Goal: Task Accomplishment & Management: Manage account settings

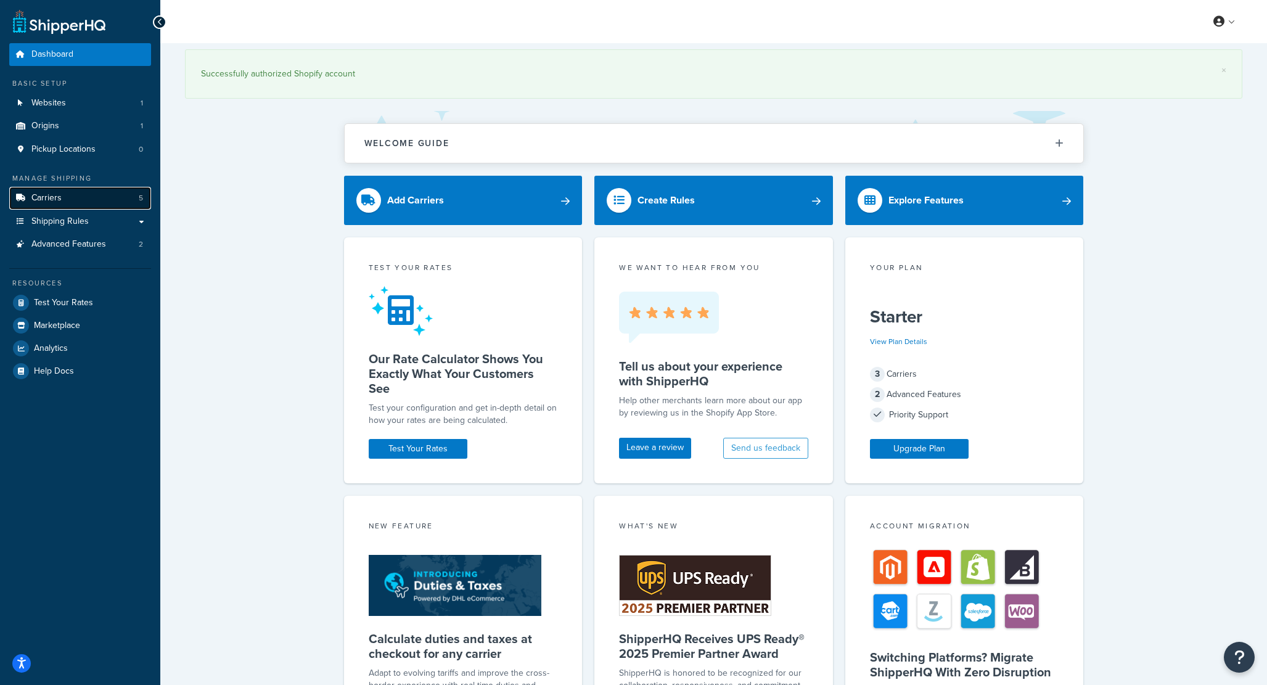
click at [109, 199] on link "Carriers 5" at bounding box center [80, 198] width 142 height 23
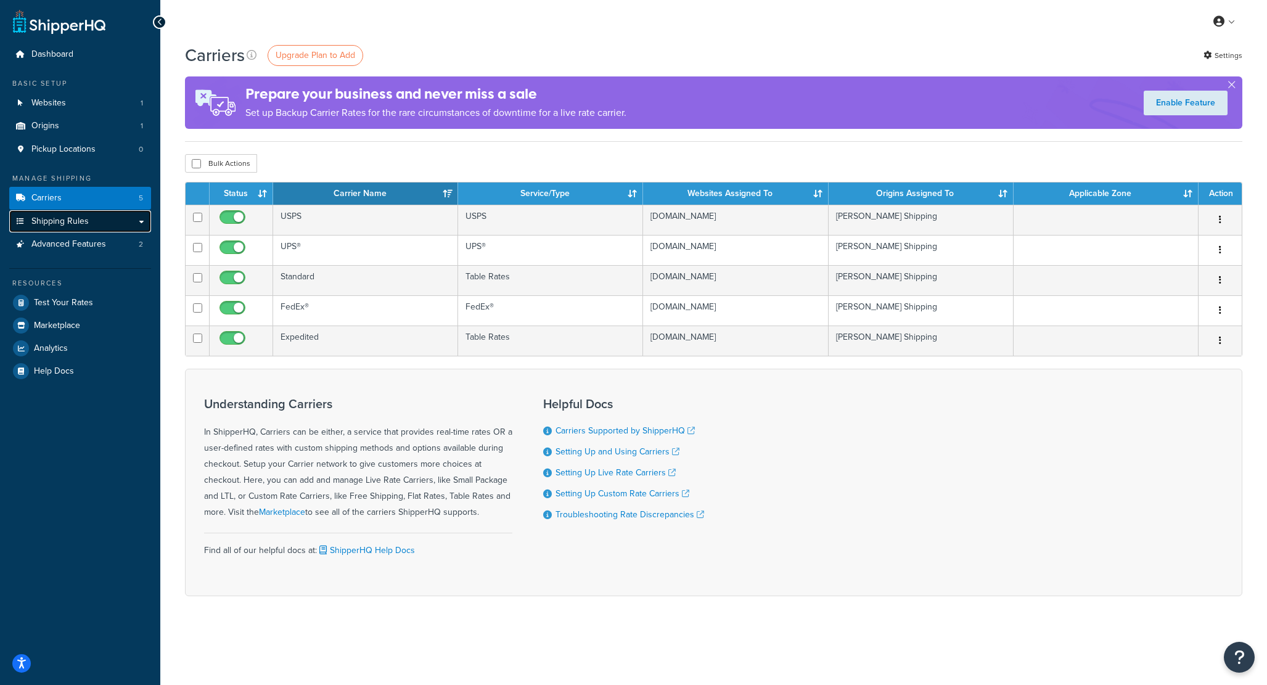
click at [89, 221] on link "Shipping Rules" at bounding box center [80, 221] width 142 height 23
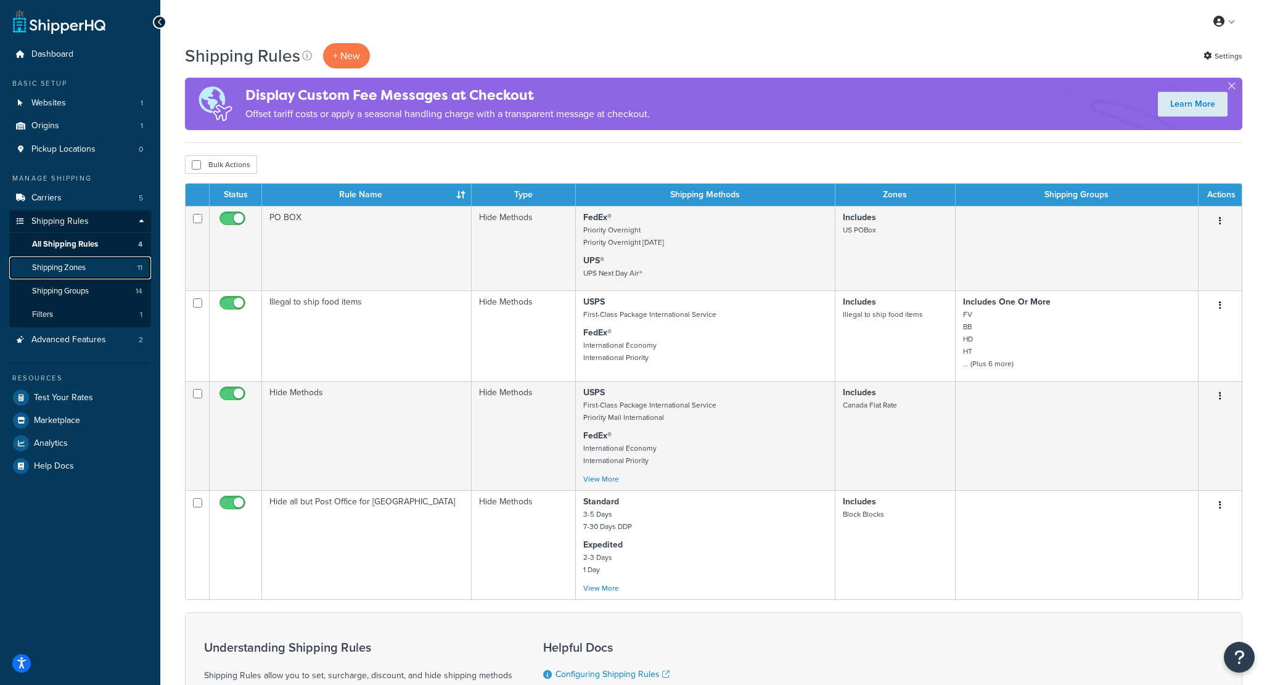
click at [96, 274] on link "Shipping Zones 11" at bounding box center [80, 268] width 142 height 23
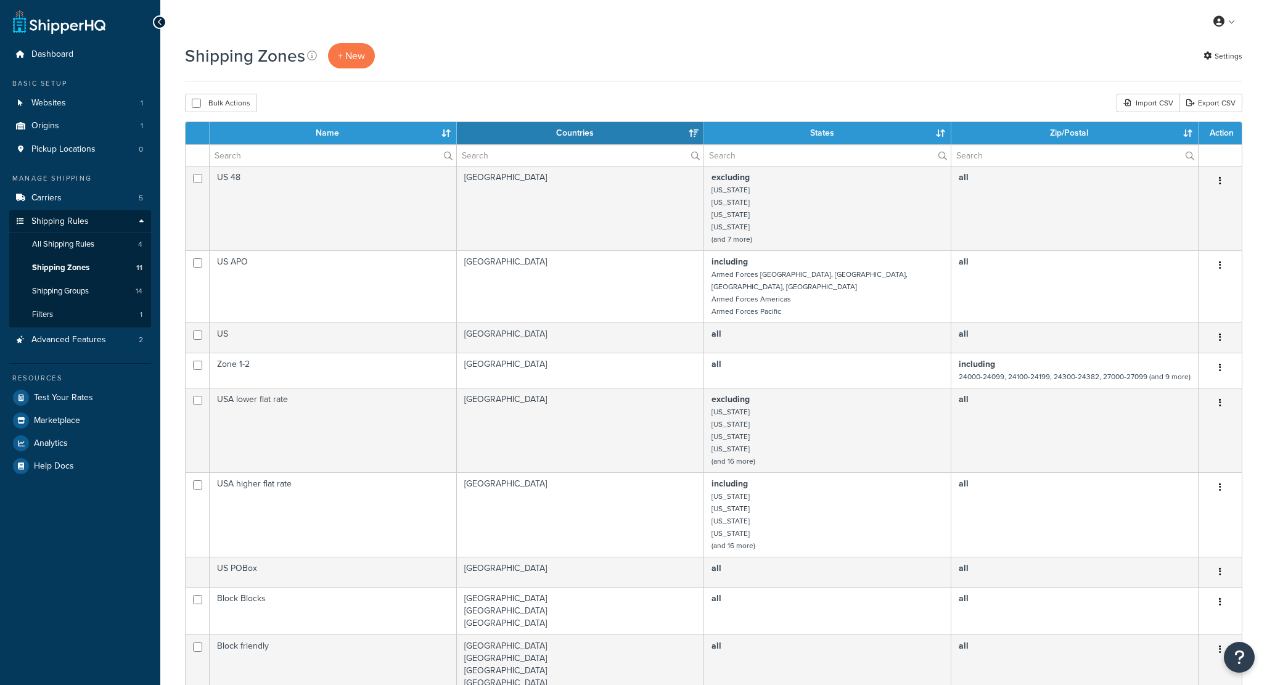
select select "15"
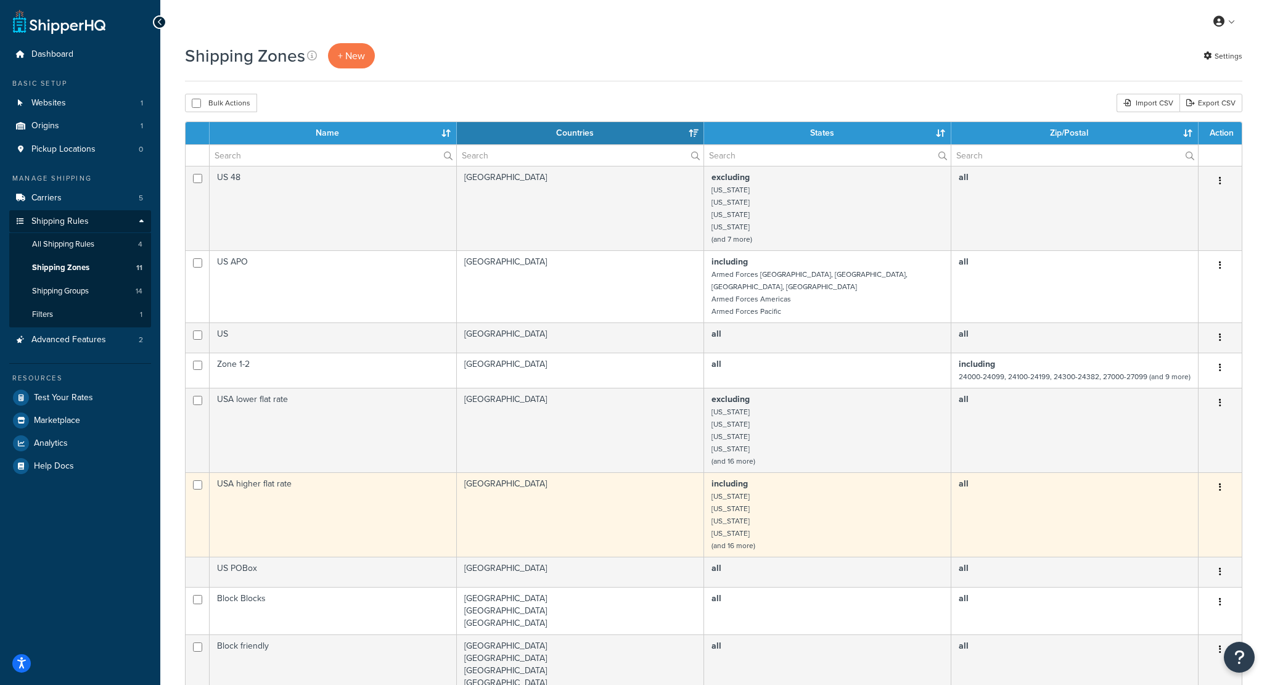
click at [318, 474] on td "USA higher flat rate" at bounding box center [333, 514] width 247 height 84
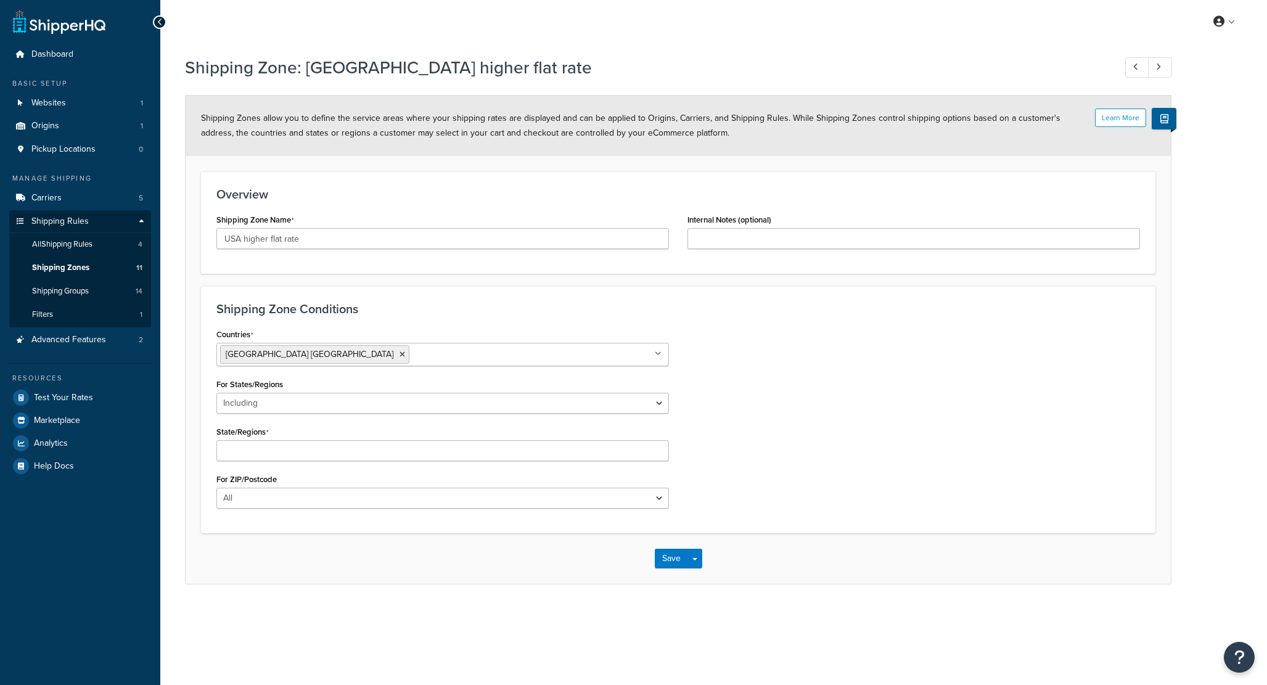
select select "including"
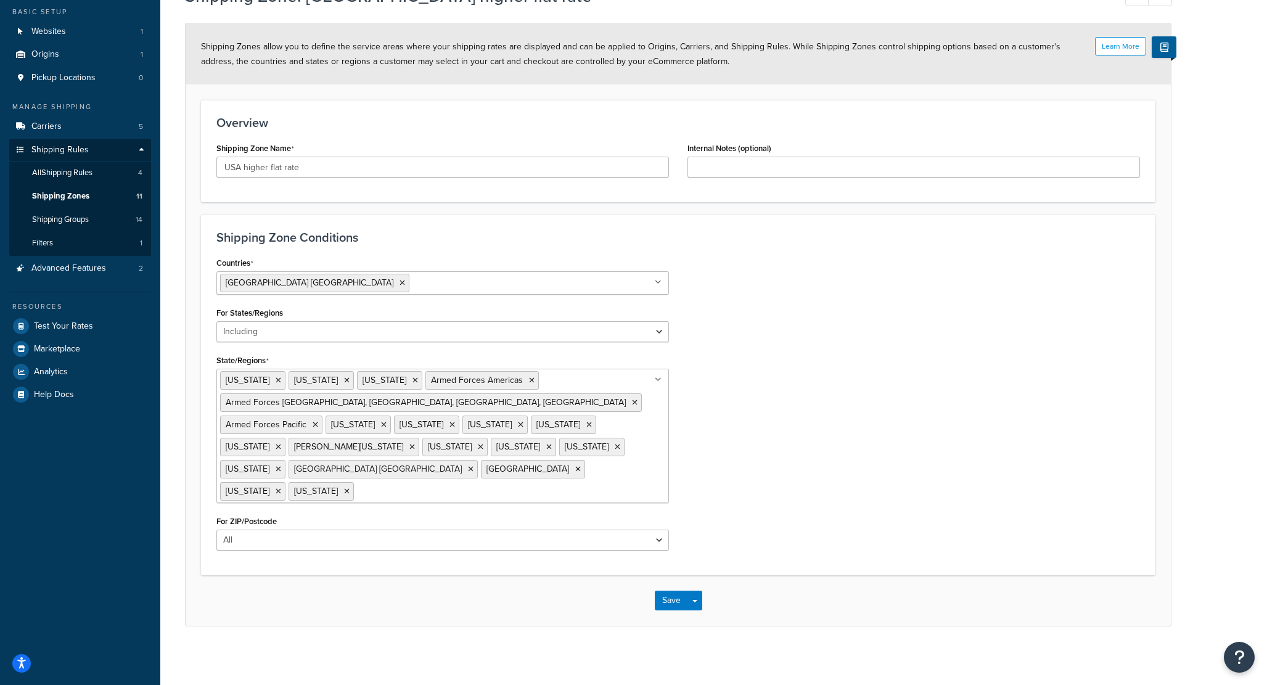
scroll to position [72, 0]
click at [545, 448] on ul "Alaska American Samoa Arizona Armed Forces Americas Armed Forces Europe, Middle…" at bounding box center [442, 436] width 453 height 134
type input "nev"
type input "mo"
type input "new"
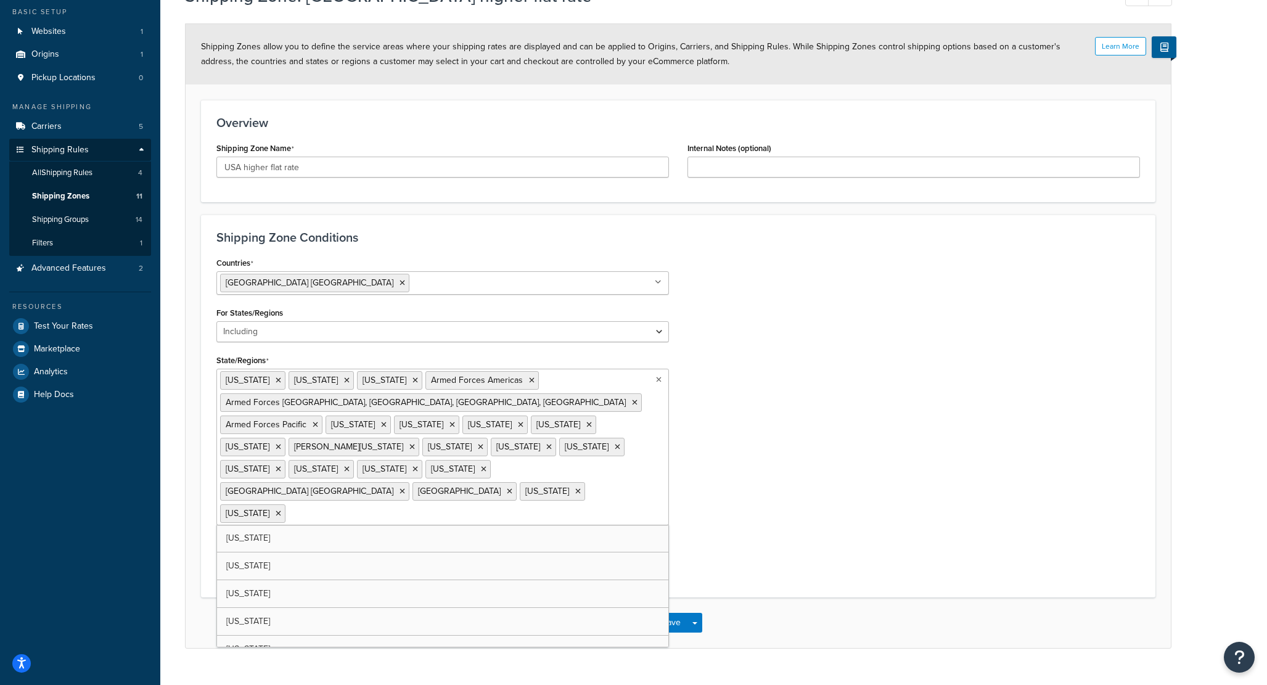
click at [782, 450] on div "Countries United States USA All Countries ALL Afghanistan AFG Albania ALB Alger…" at bounding box center [678, 418] width 942 height 328
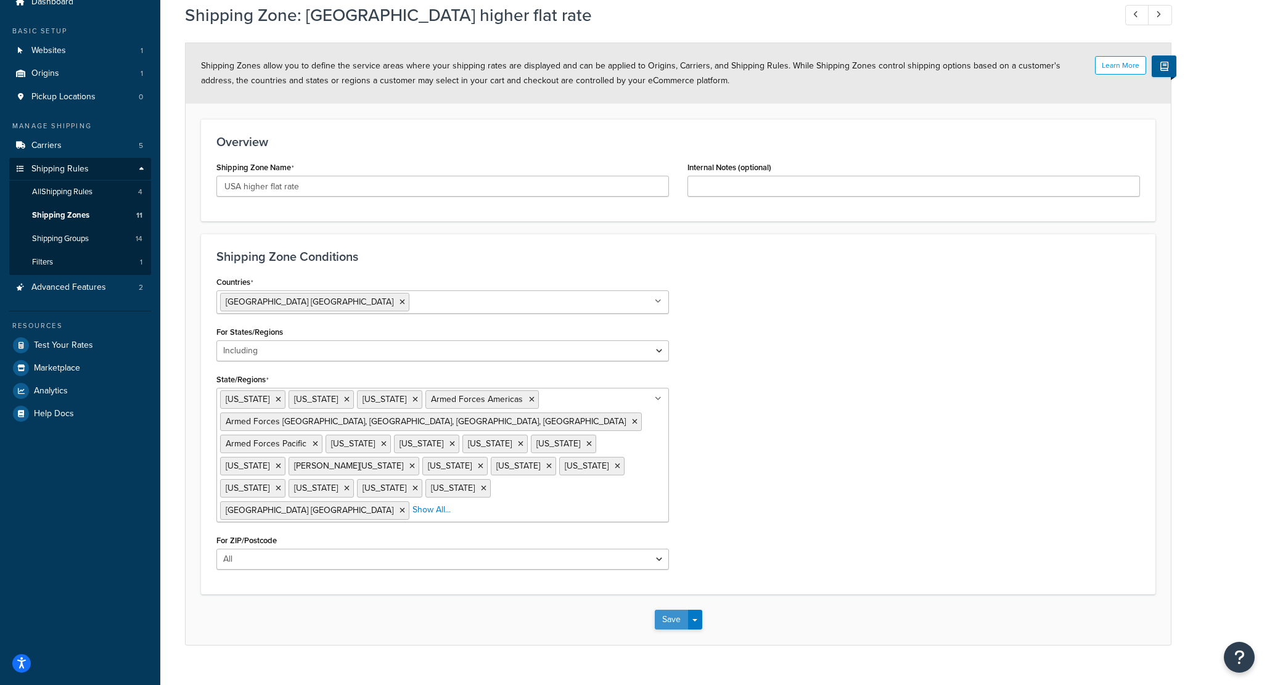
click at [669, 610] on button "Save" at bounding box center [671, 620] width 33 height 20
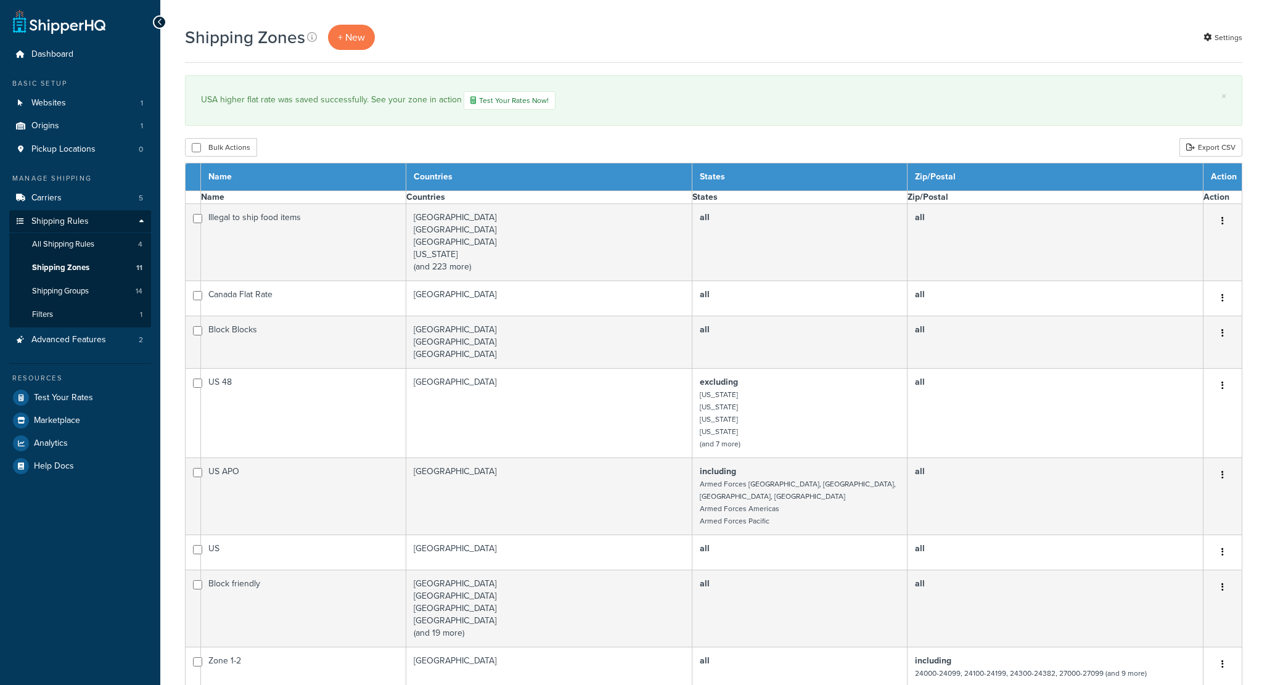
select select "15"
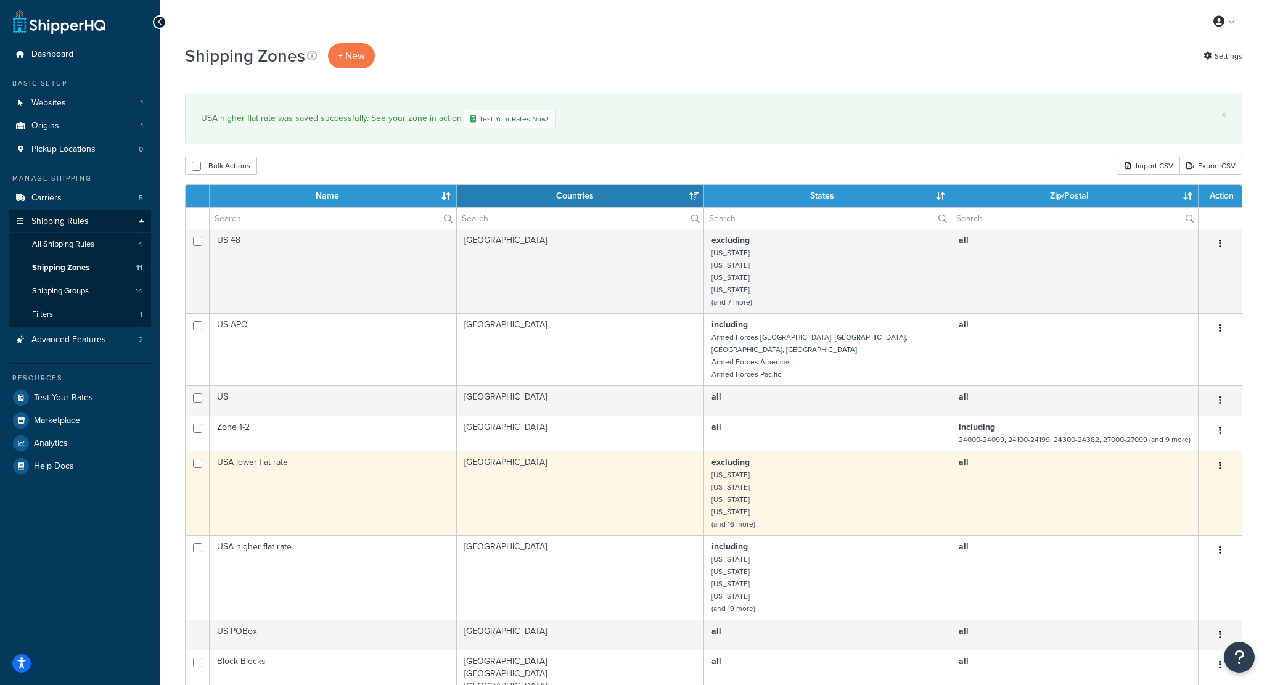
click at [298, 463] on td "USA lower flat rate" at bounding box center [333, 493] width 247 height 84
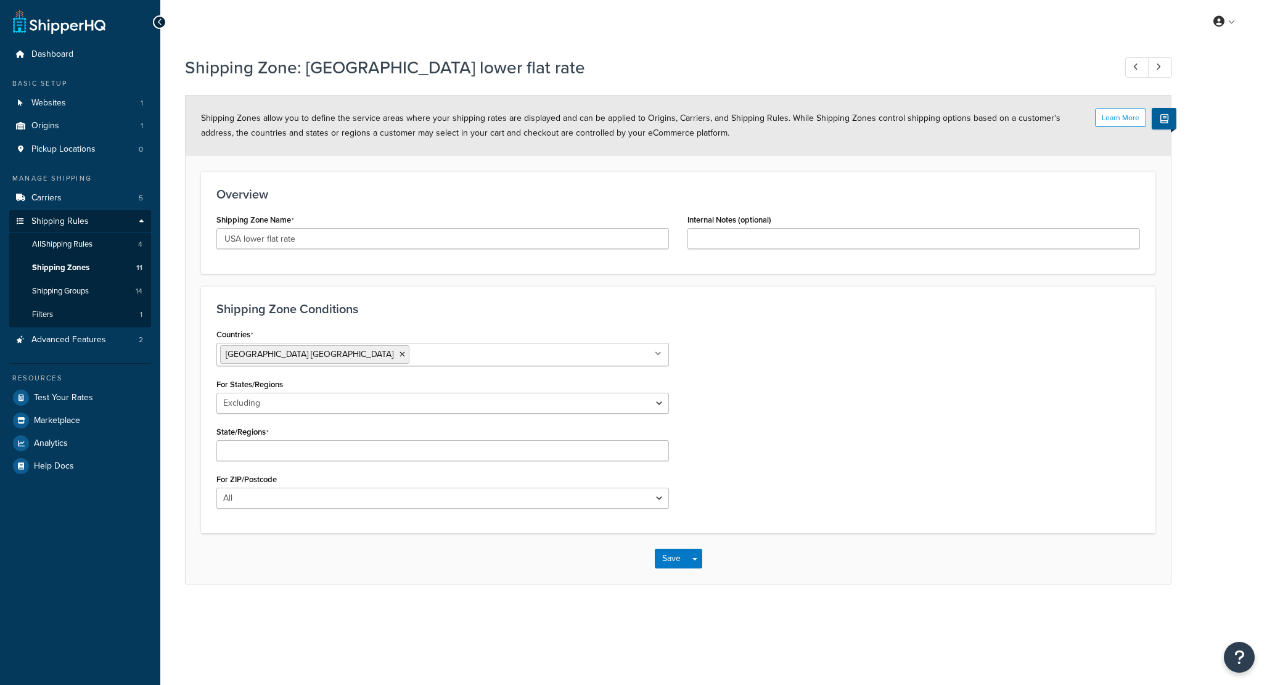
select select "excluding"
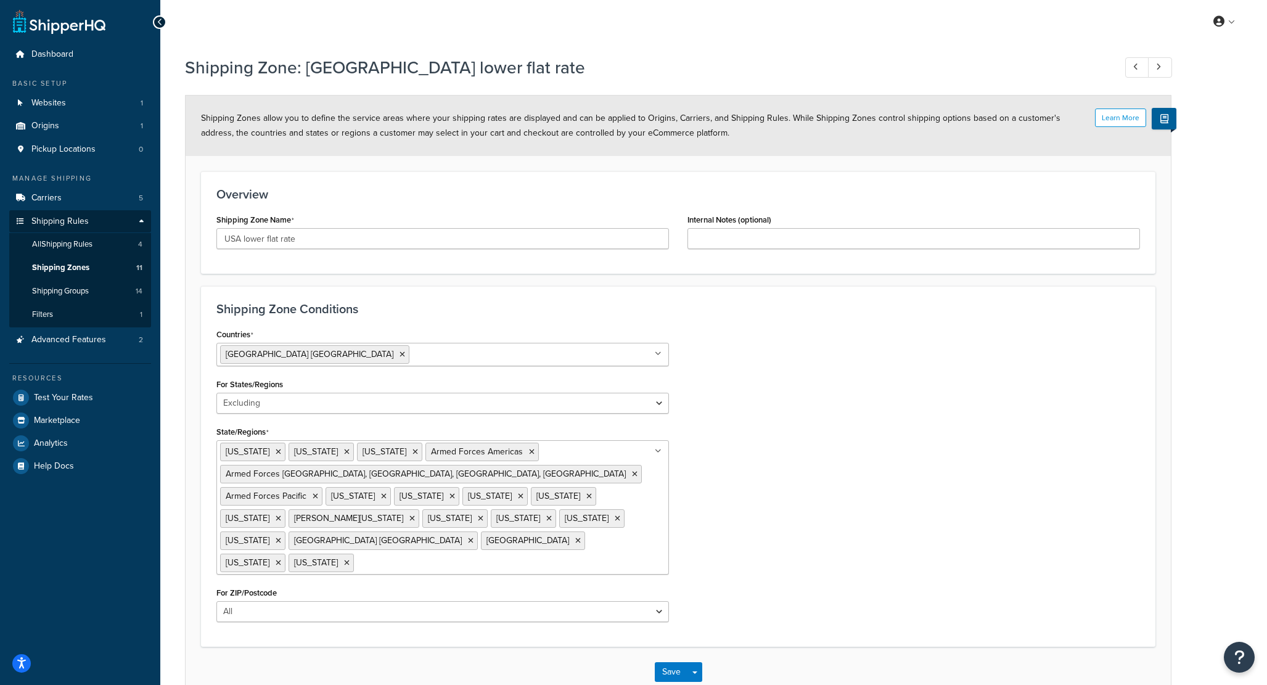
click at [607, 553] on ul "Alaska American Samoa Arizona Armed Forces Americas Armed Forces Europe, Middle…" at bounding box center [442, 507] width 453 height 134
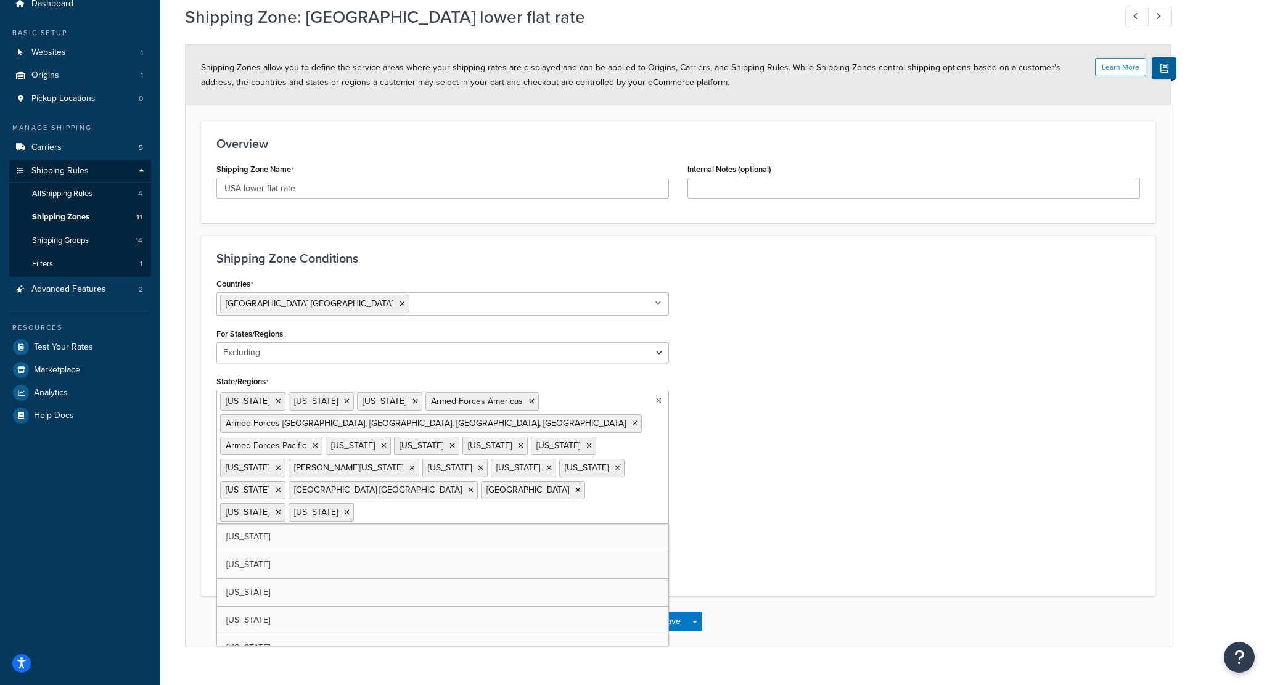
scroll to position [72, 0]
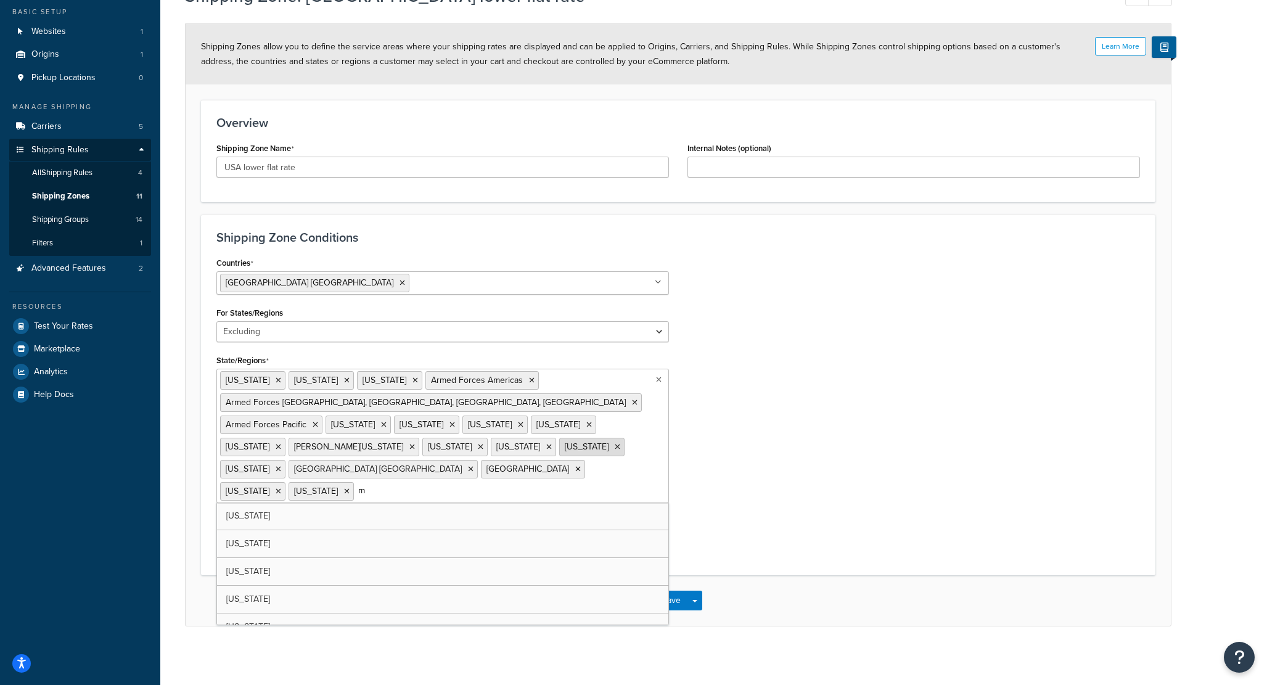
type input "mo"
type input "nev"
type input "ut"
type input "new"
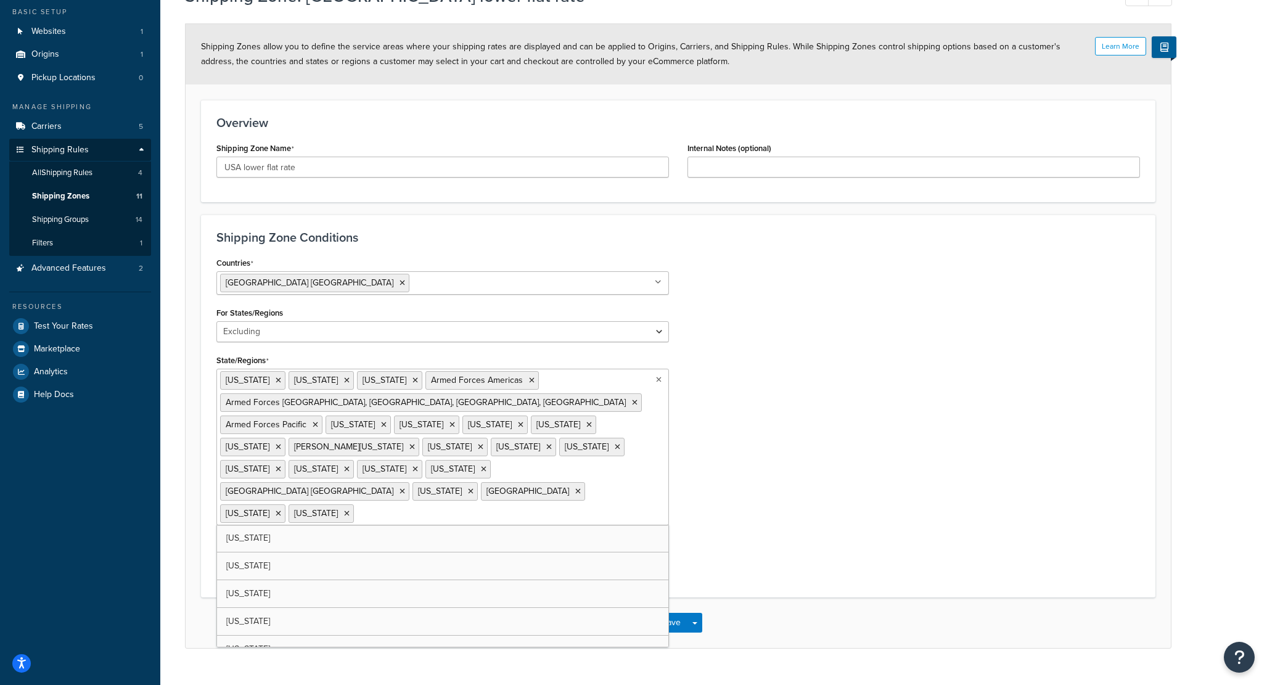
scroll to position [52, 0]
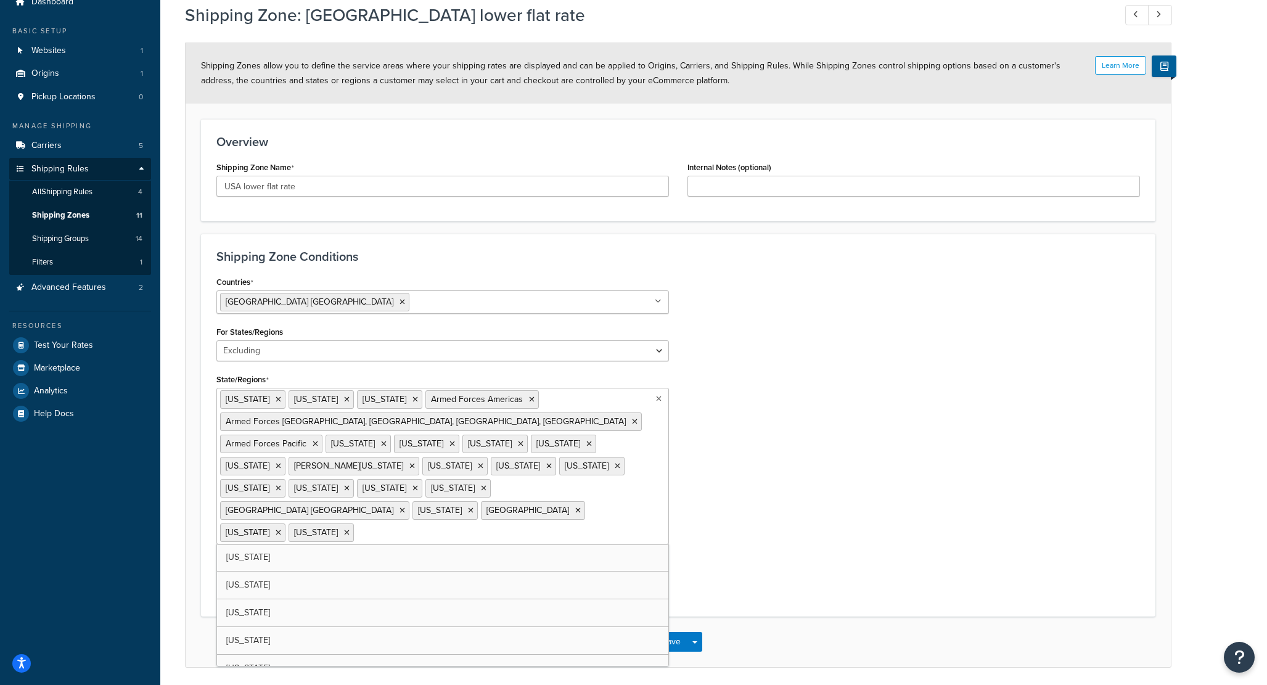
click at [786, 492] on div "Countries United States USA All Countries ALL Afghanistan AFG Albania ALB Alger…" at bounding box center [678, 437] width 942 height 328
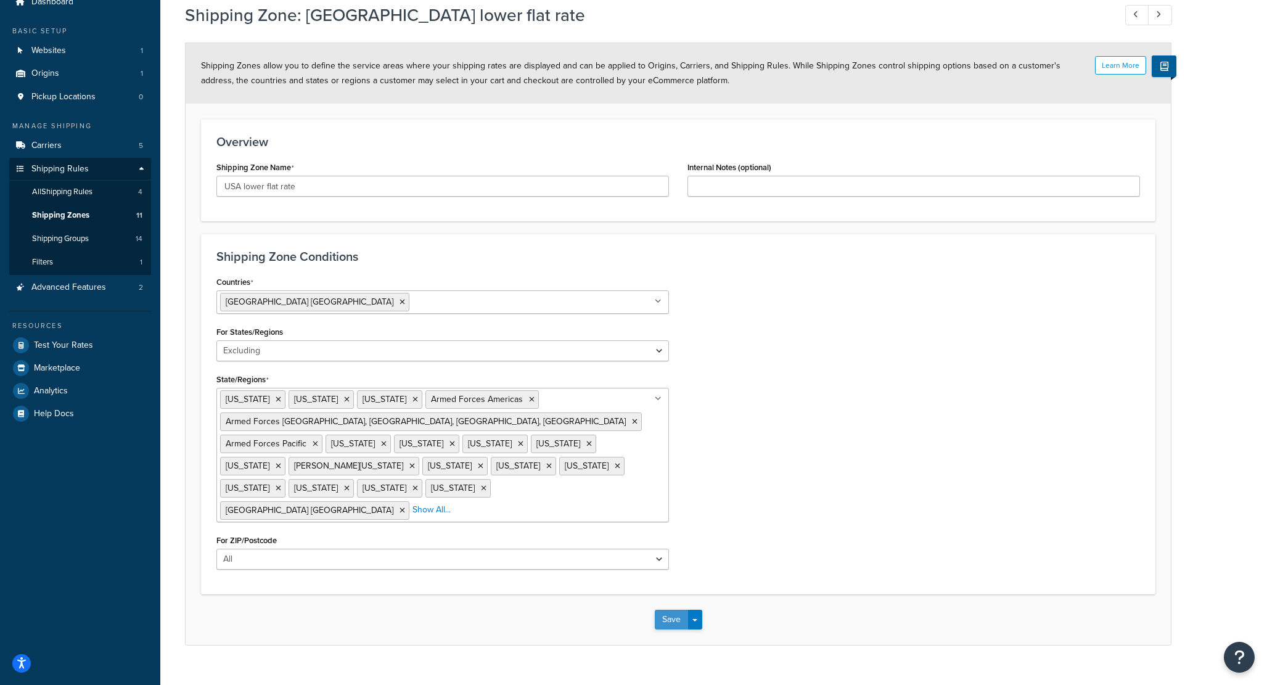
click at [674, 610] on button "Save" at bounding box center [671, 620] width 33 height 20
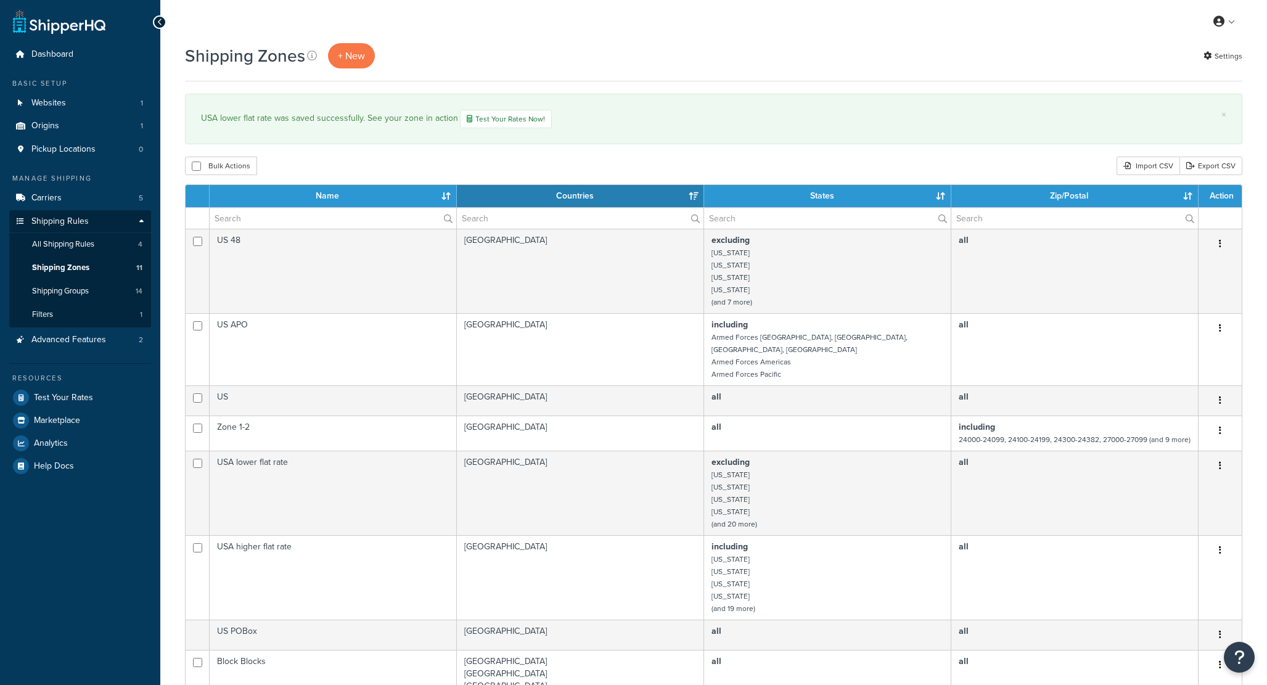
select select "15"
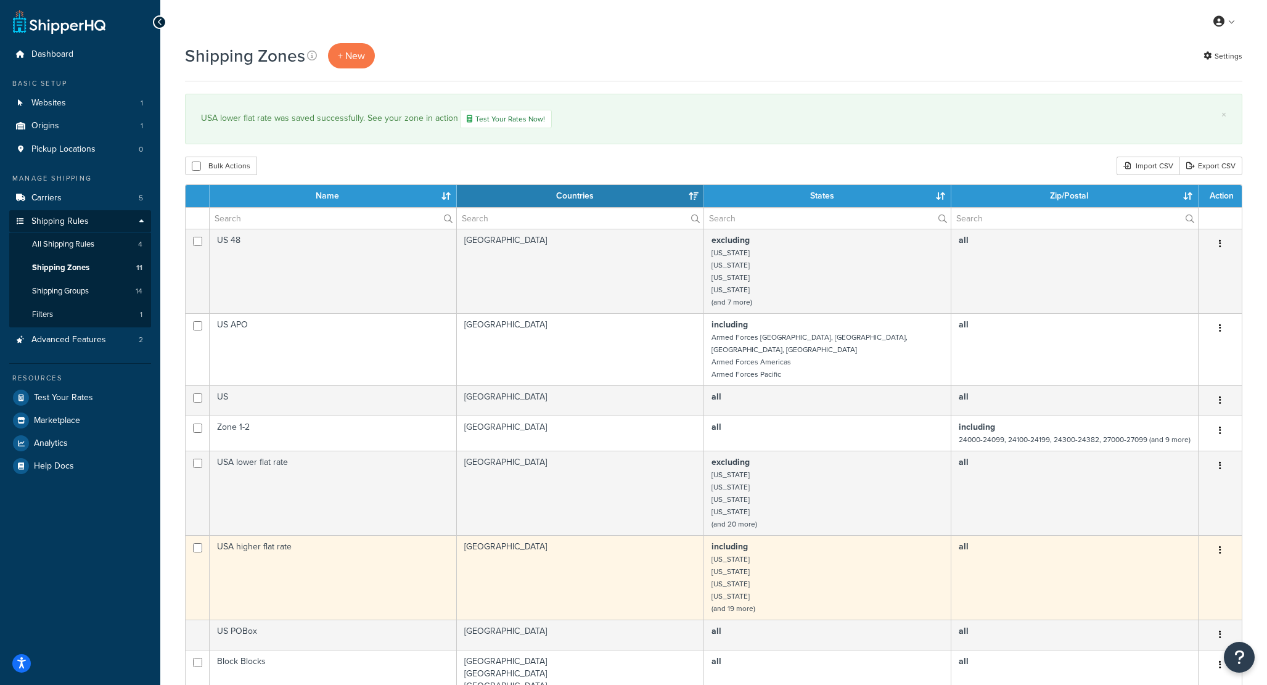
click at [283, 538] on td "USA higher flat rate" at bounding box center [333, 577] width 247 height 84
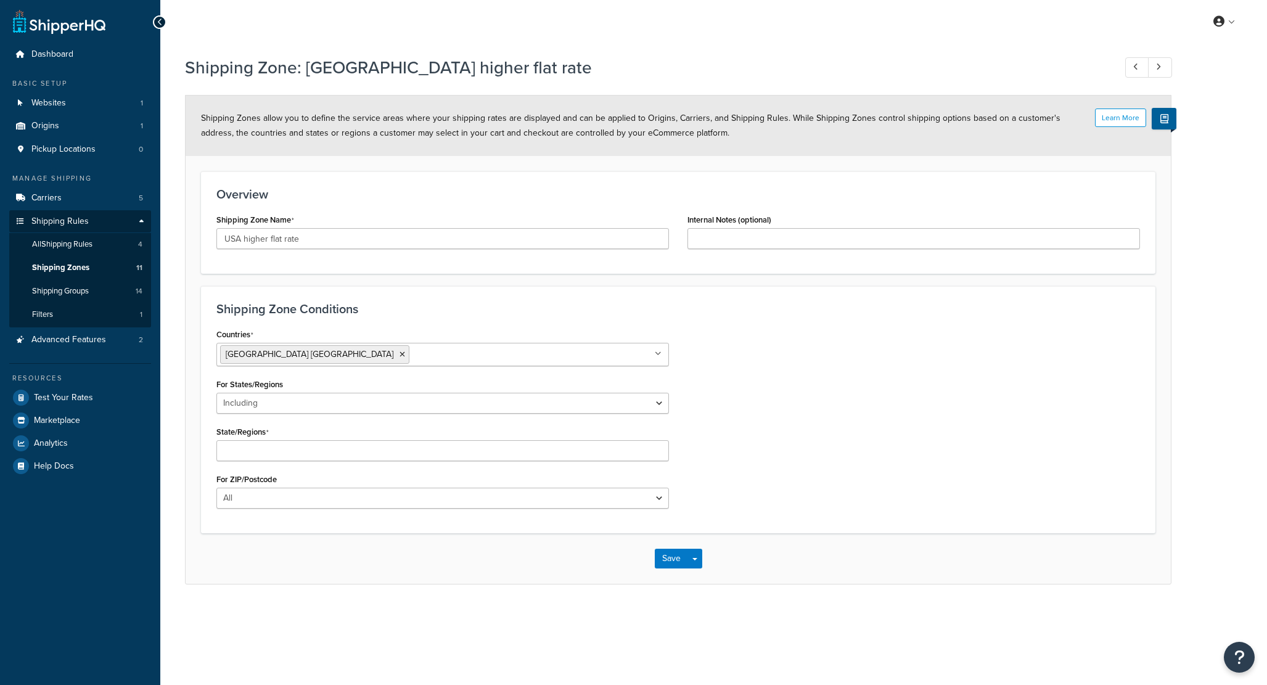
select select "including"
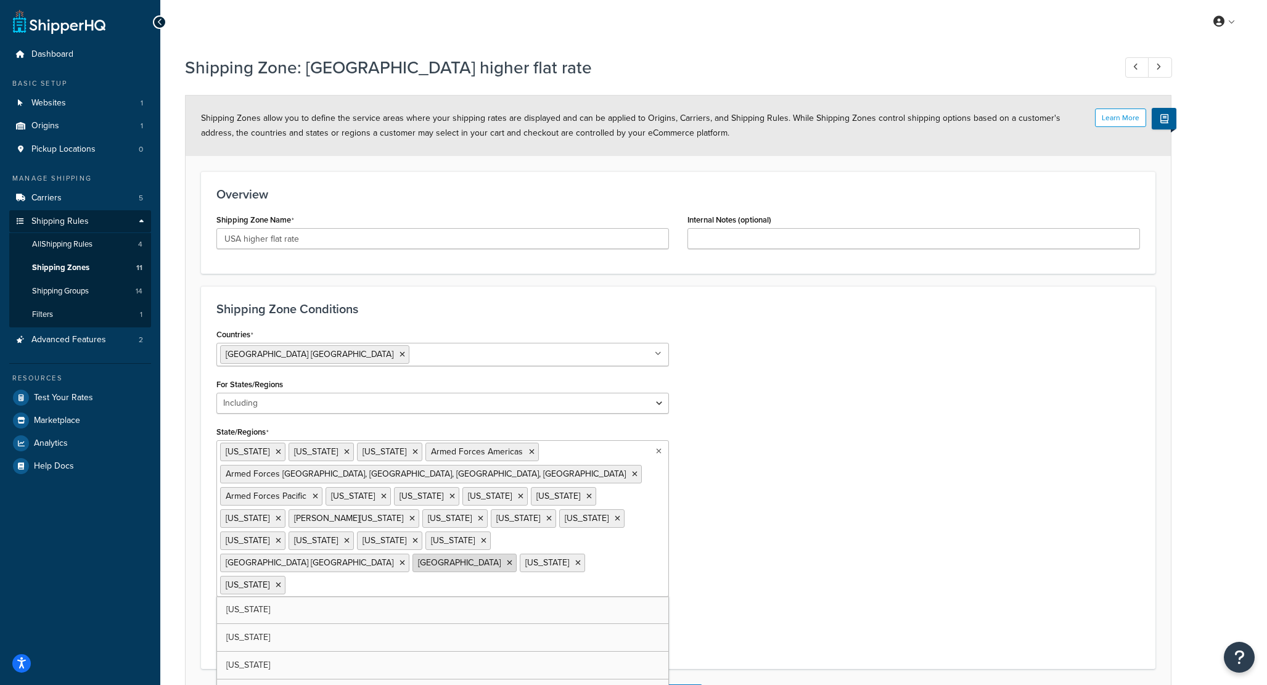
click at [438, 540] on ul "Alaska American Samoa Arizona Armed Forces Americas Armed Forces Europe, Middle…" at bounding box center [442, 518] width 453 height 157
type input "uta"
drag, startPoint x: 768, startPoint y: 574, endPoint x: 700, endPoint y: 648, distance: 100.4
click at [767, 577] on div "Countries United States USA All Countries ALL Afghanistan AFG Albania ALB Alger…" at bounding box center [678, 479] width 942 height 306
click at [672, 662] on button "Save" at bounding box center [671, 672] width 33 height 20
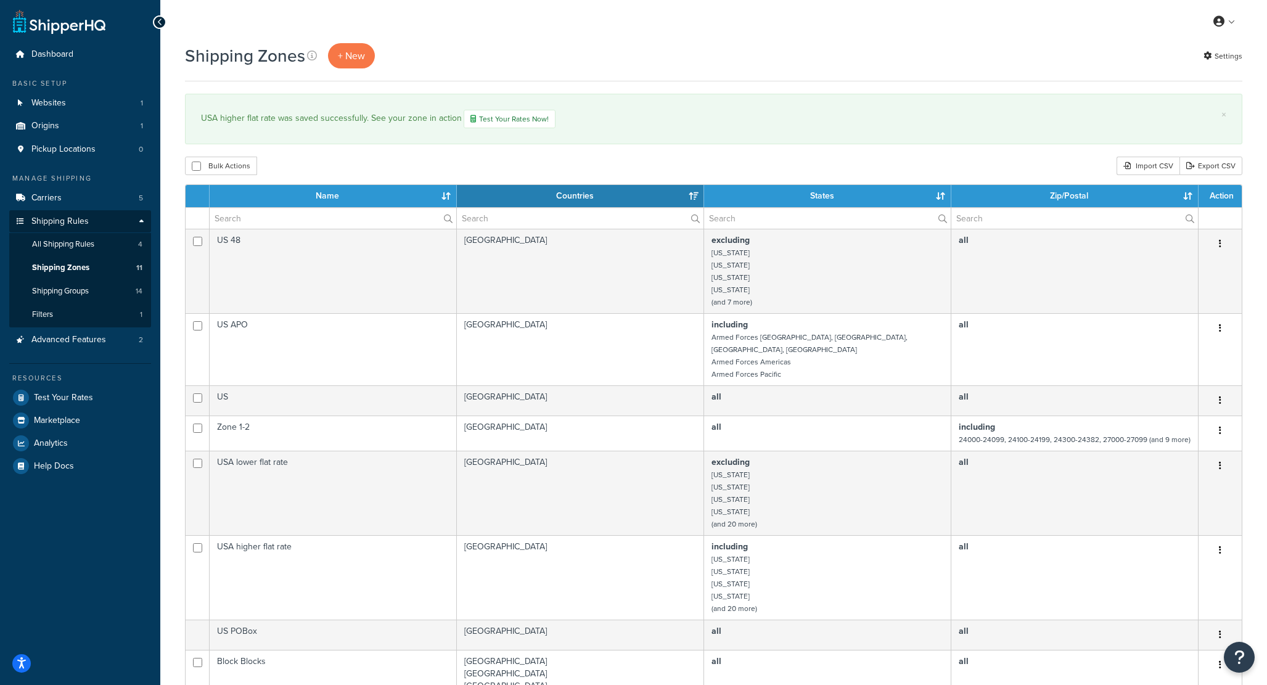
select select "15"
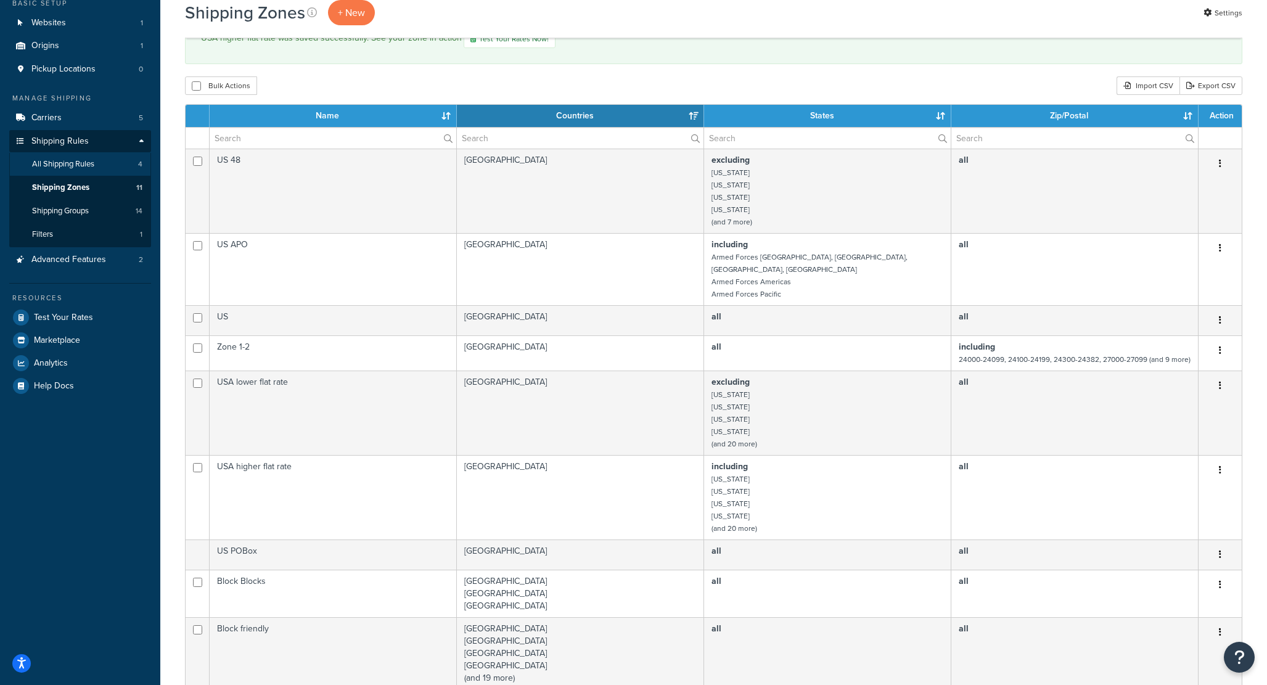
scroll to position [81, 0]
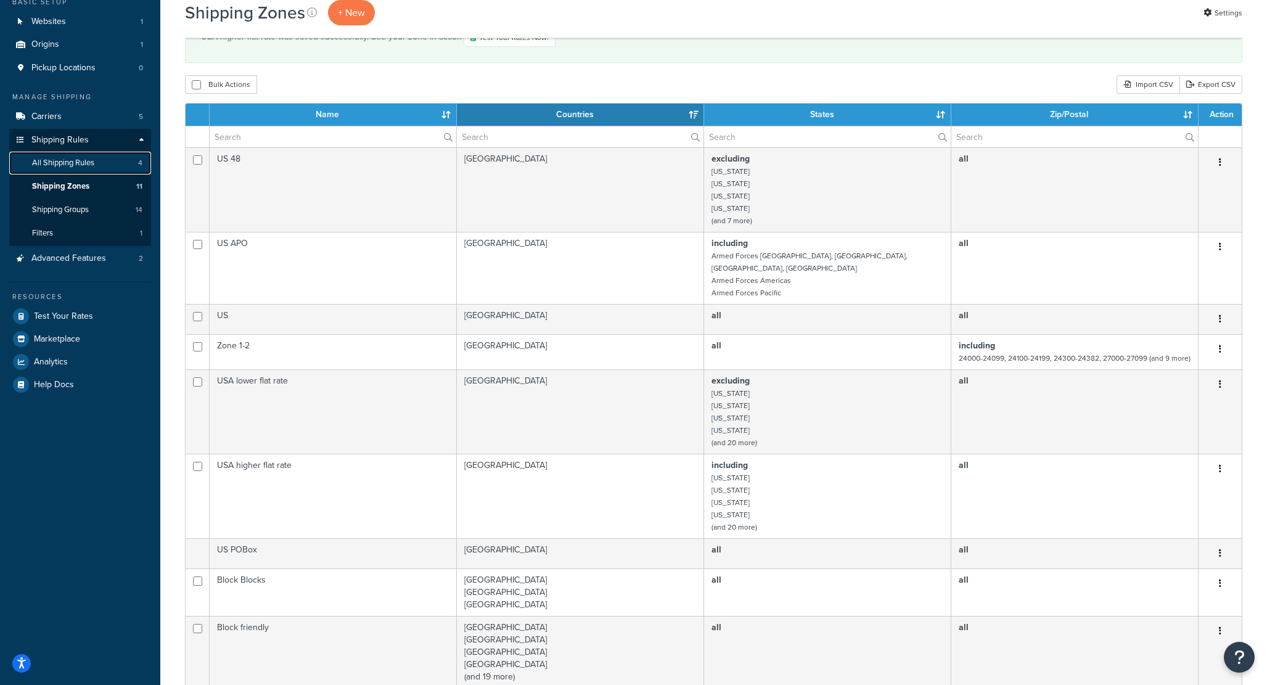
click at [106, 160] on link "All Shipping Rules 4" at bounding box center [80, 163] width 142 height 23
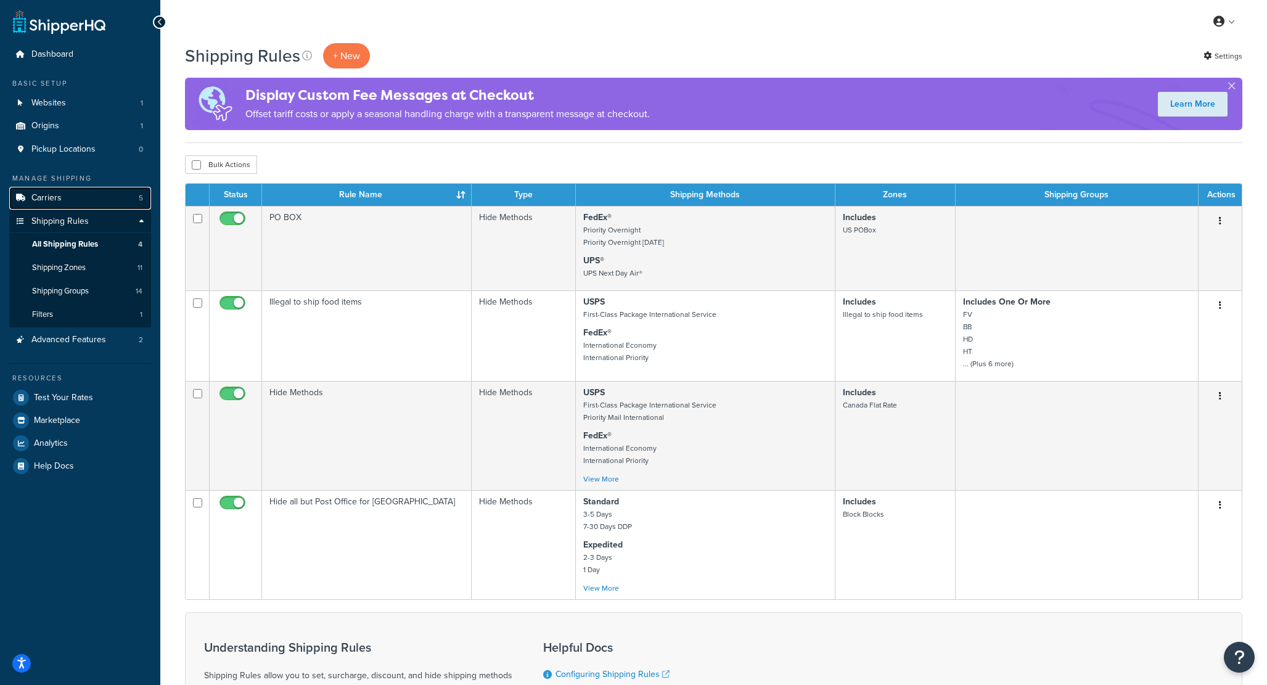
click at [71, 190] on link "Carriers 5" at bounding box center [80, 198] width 142 height 23
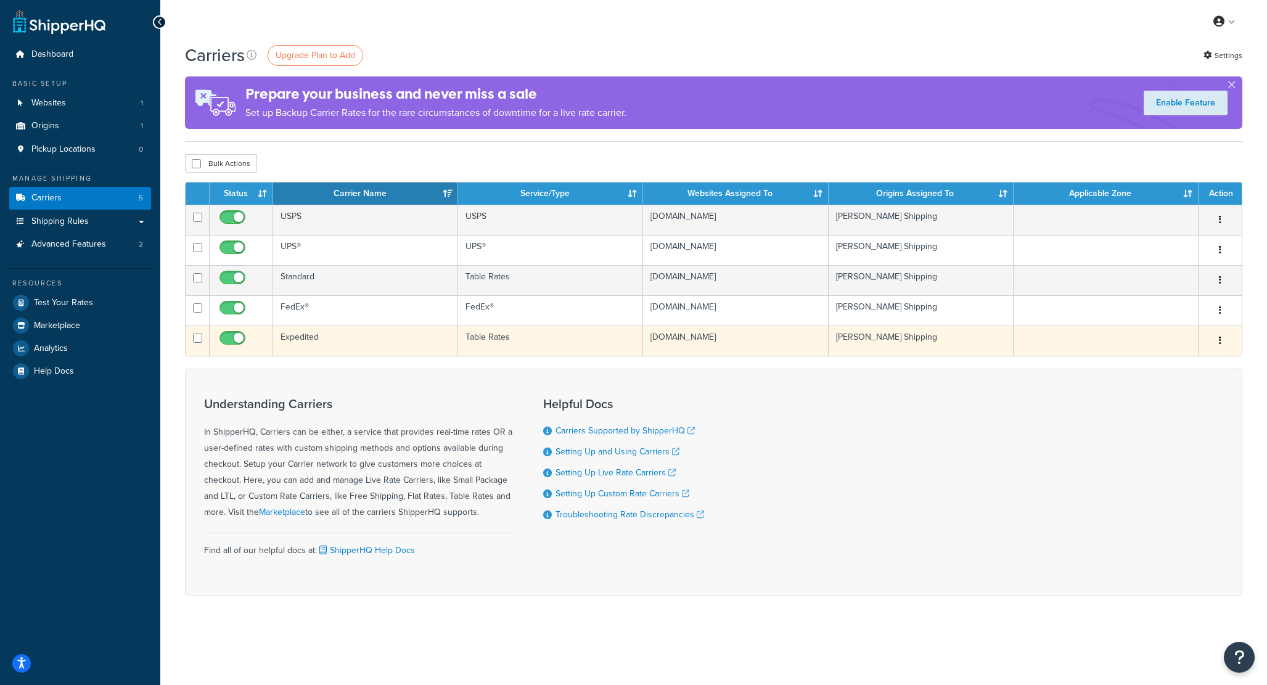
click at [304, 350] on td "Expedited" at bounding box center [365, 341] width 185 height 30
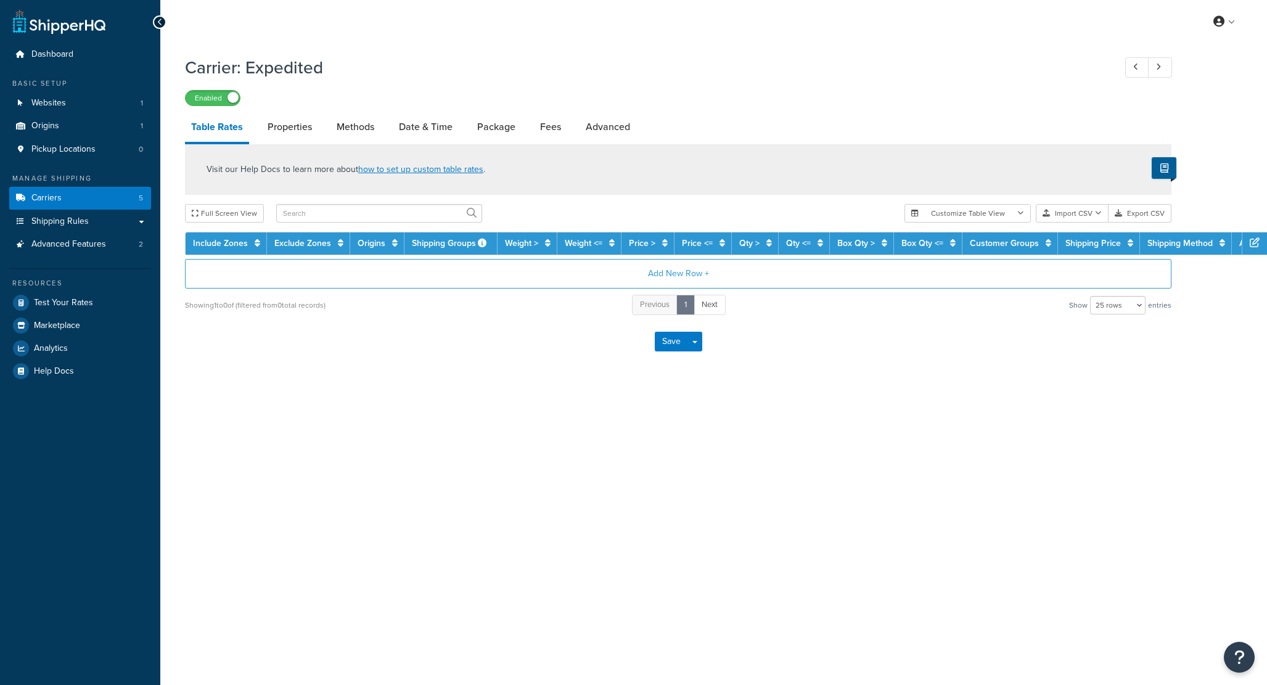
select select "25"
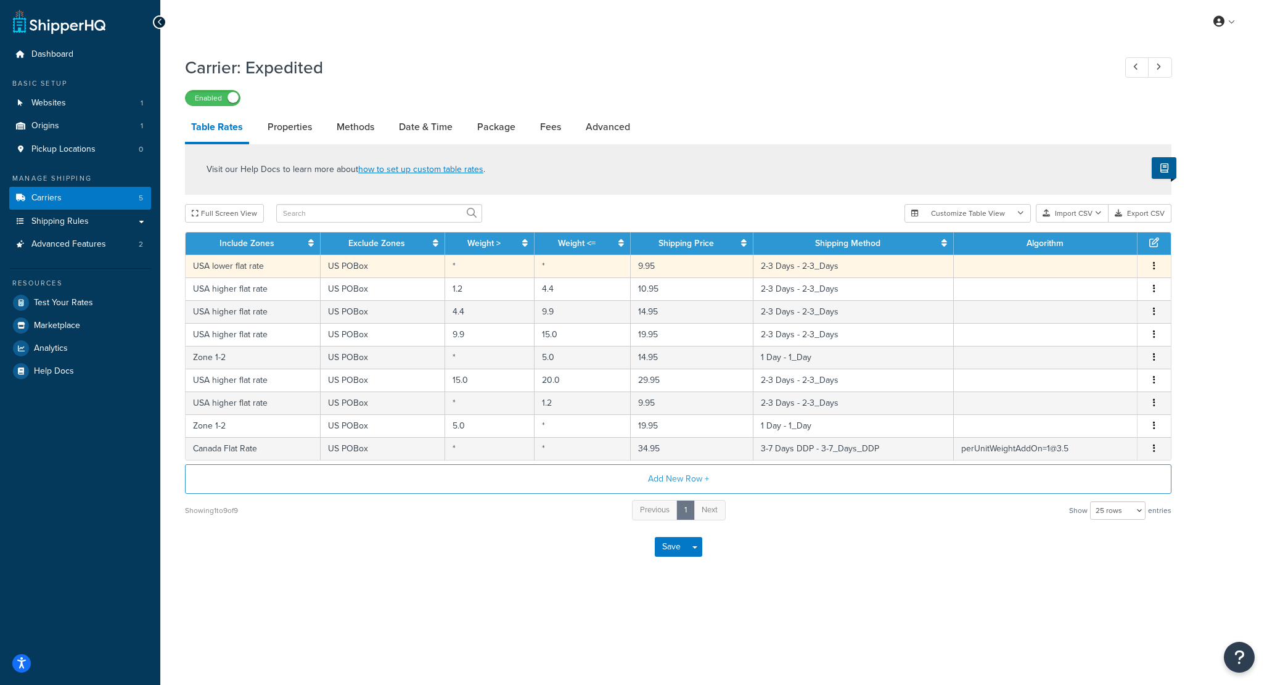
drag, startPoint x: 236, startPoint y: 264, endPoint x: 220, endPoint y: 265, distance: 16.0
click at [236, 264] on td "USA lower flat rate" at bounding box center [253, 266] width 135 height 23
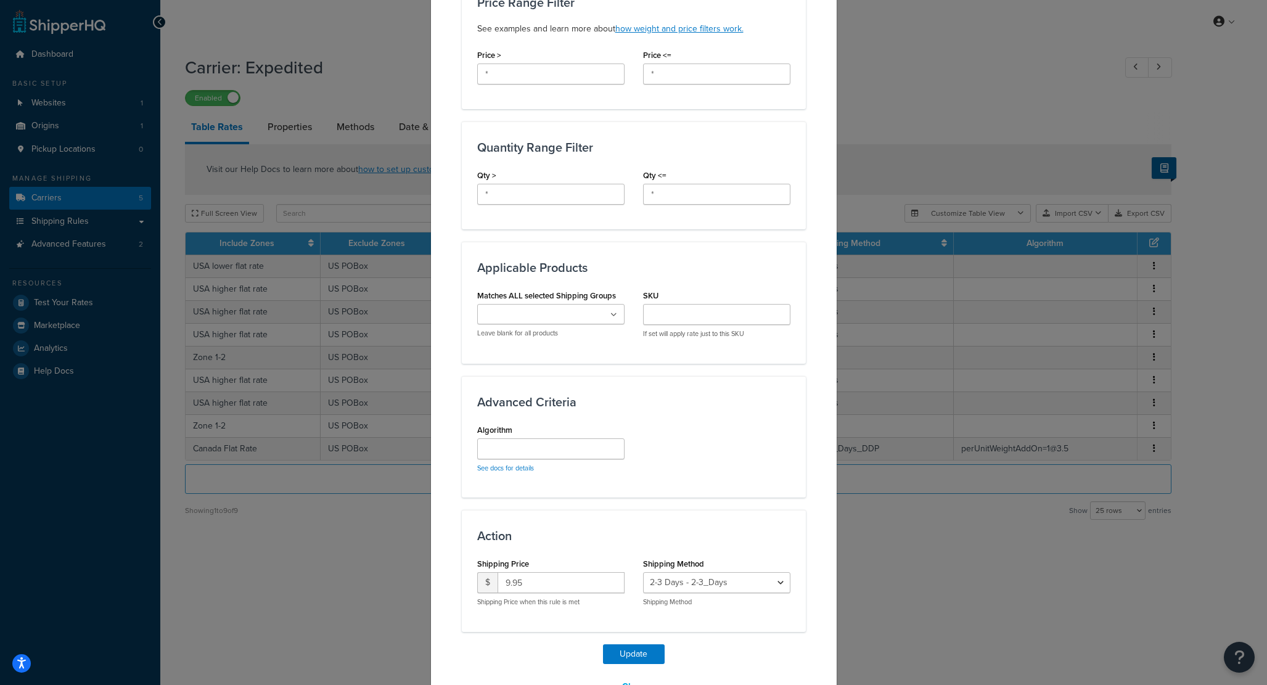
scroll to position [437, 0]
click at [507, 468] on link "See docs for details" at bounding box center [505, 468] width 57 height 10
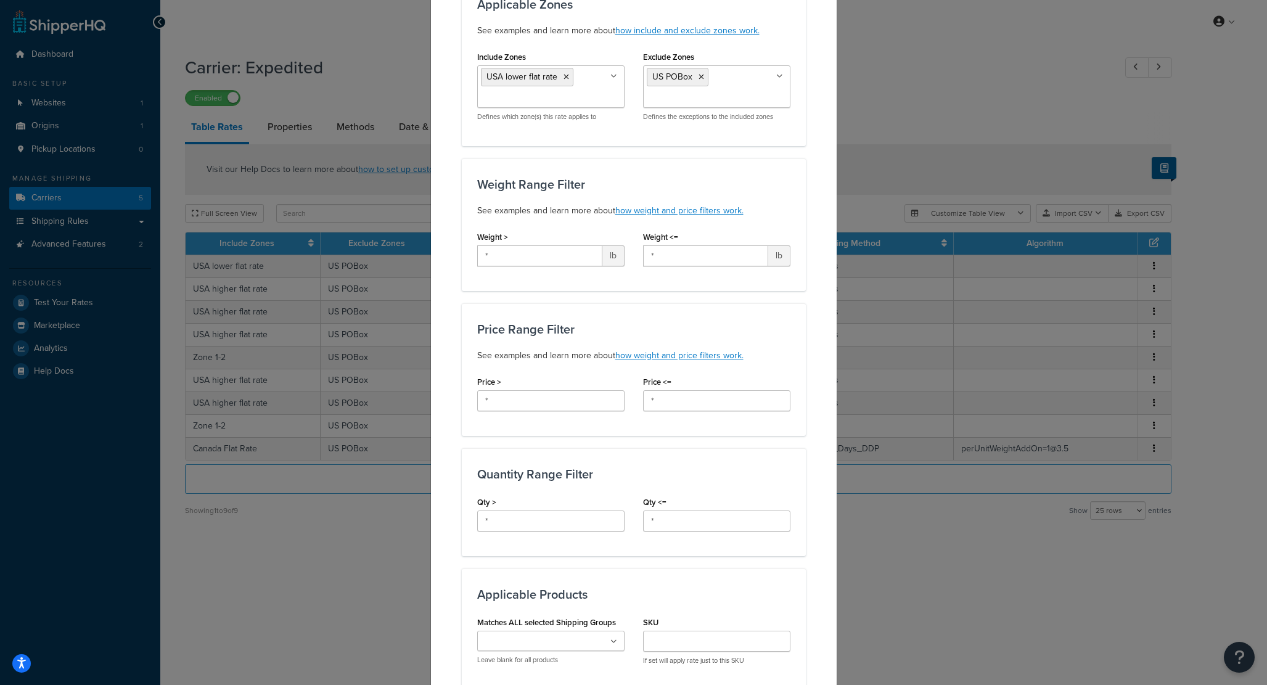
scroll to position [0, 0]
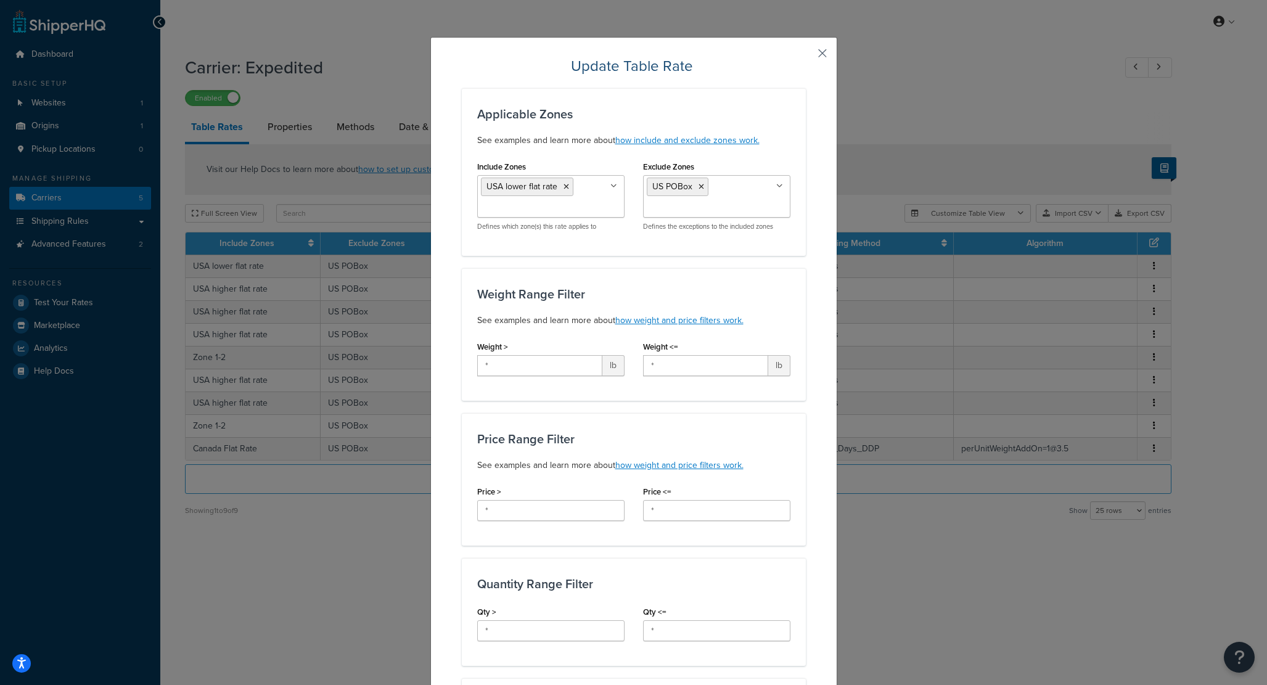
click at [806, 56] on button "button" at bounding box center [804, 57] width 3 height 3
